Goal: Use online tool/utility: Utilize a website feature to perform a specific function

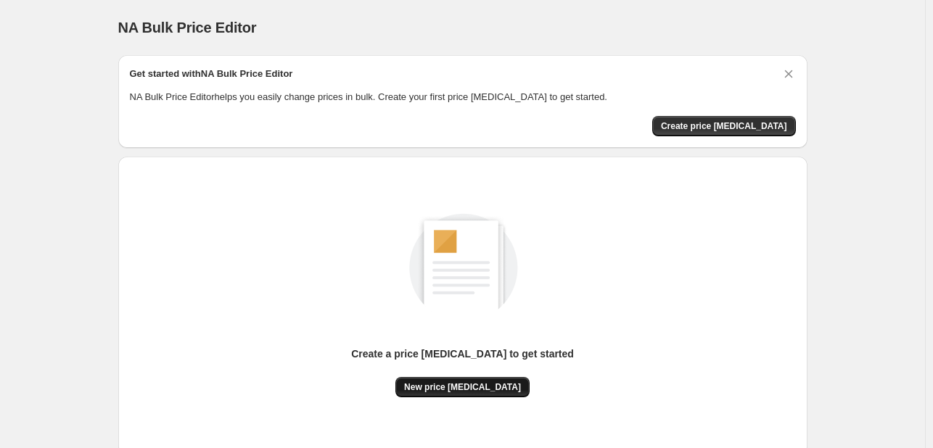
click at [479, 377] on button "New price [MEDICAL_DATA]" at bounding box center [462, 387] width 134 height 20
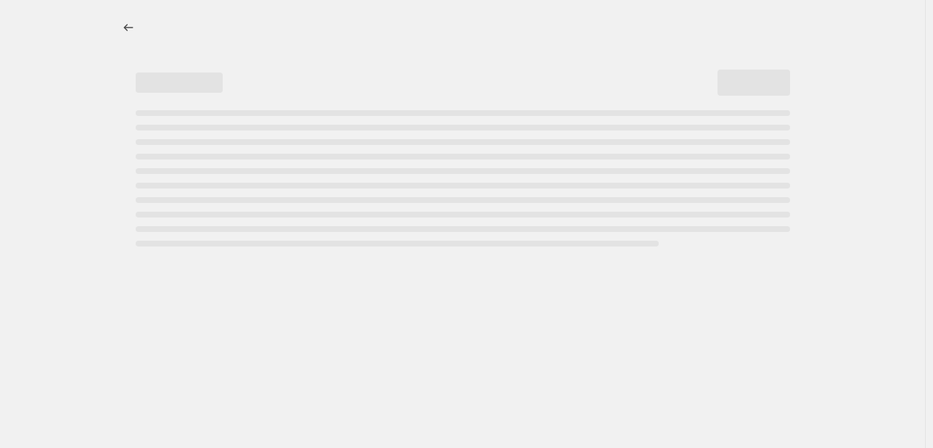
select select "percentage"
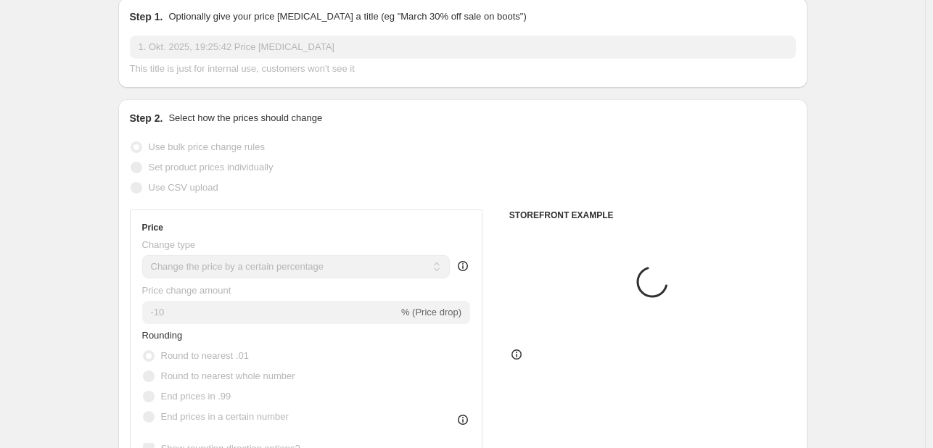
scroll to position [73, 0]
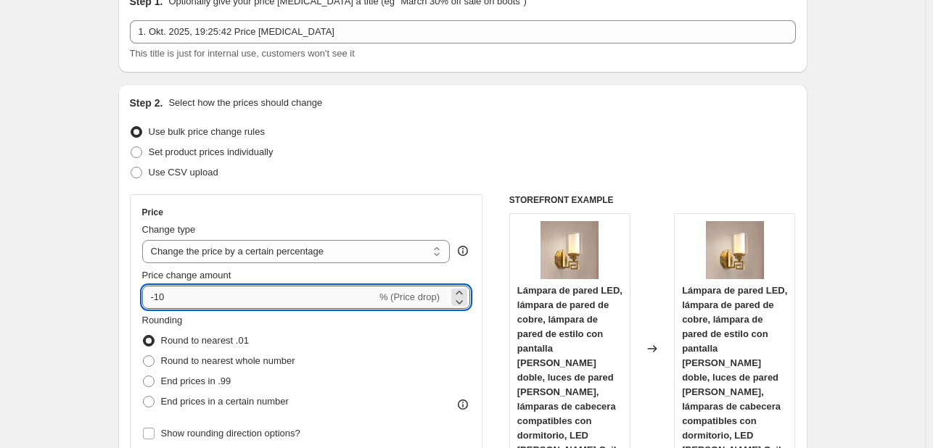
click at [207, 300] on input "-10" at bounding box center [259, 297] width 234 height 23
type input "-1"
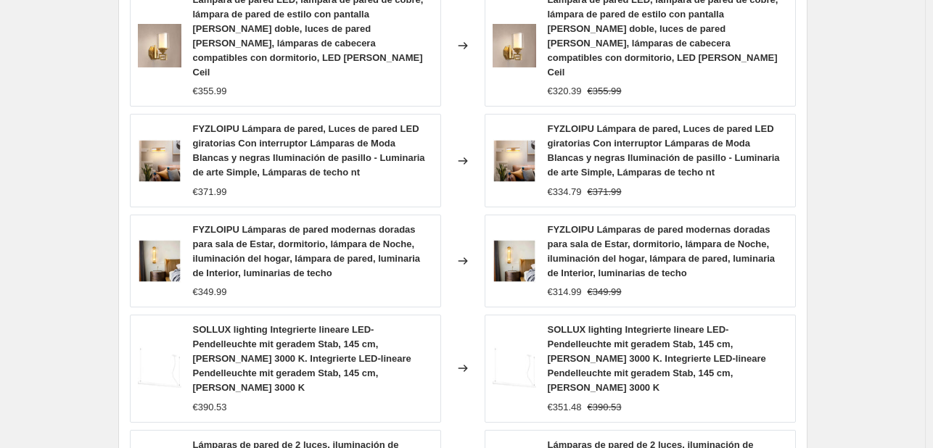
scroll to position [1169, 0]
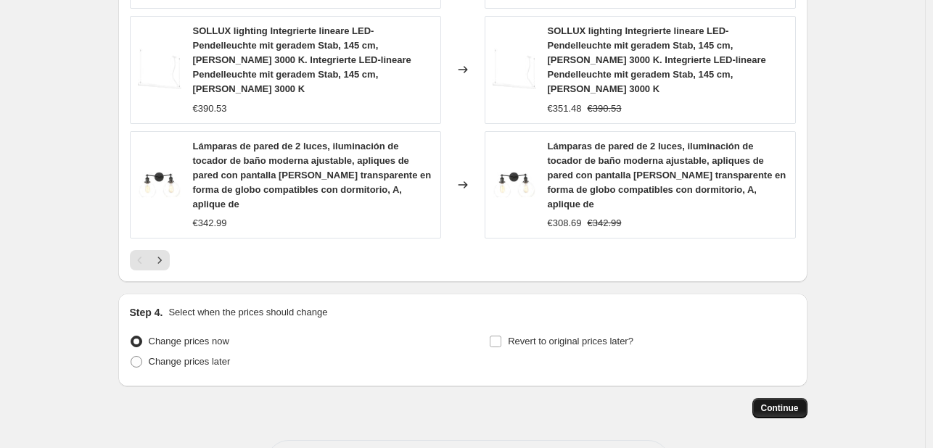
type input "-35"
click at [777, 398] on button "Continue" at bounding box center [779, 408] width 55 height 20
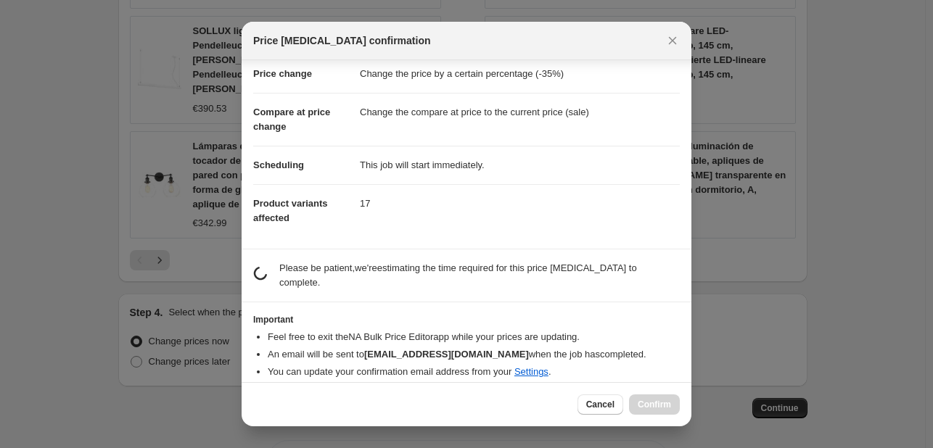
scroll to position [28, 0]
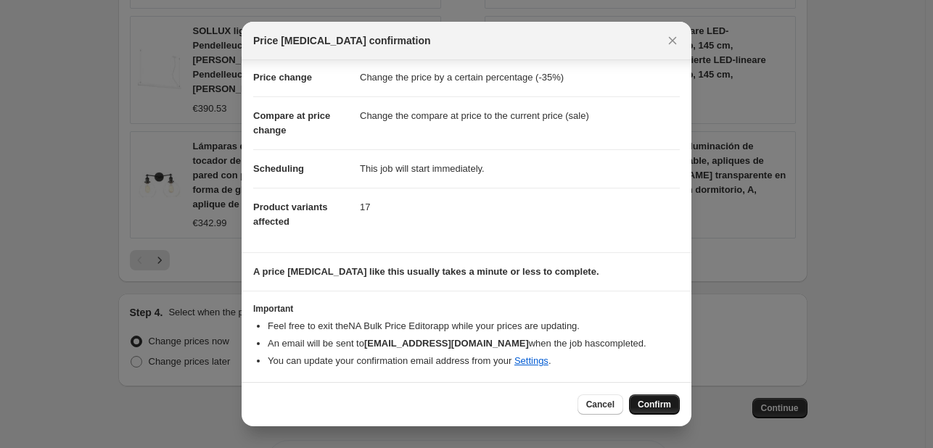
click at [661, 405] on span "Confirm" at bounding box center [654, 405] width 33 height 12
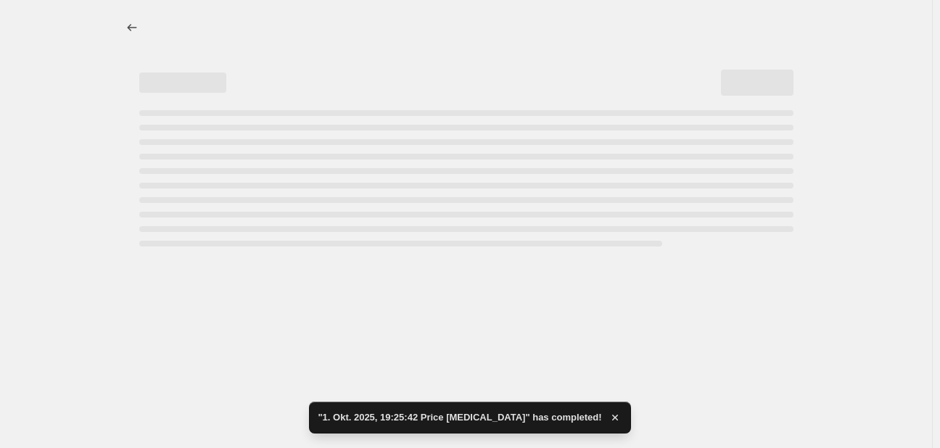
select select "percentage"
